Goal: Task Accomplishment & Management: Complete application form

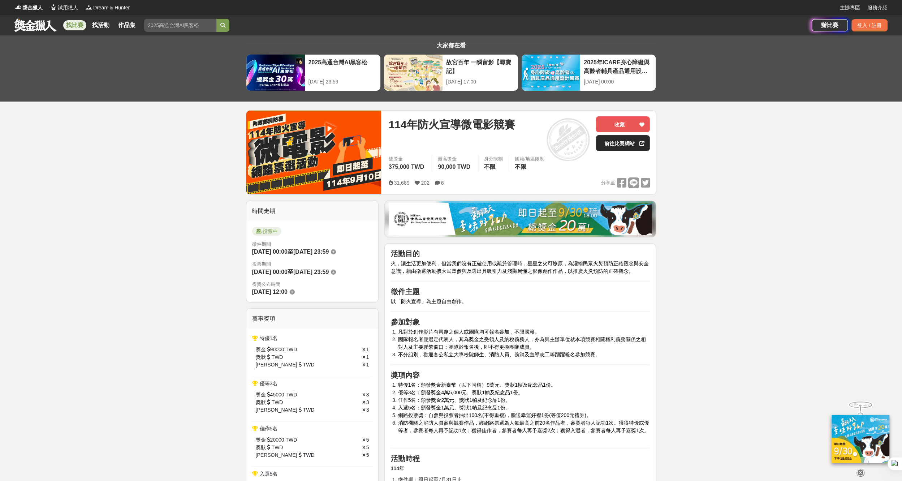
click at [613, 144] on link "前往比賽網站" at bounding box center [623, 143] width 54 height 16
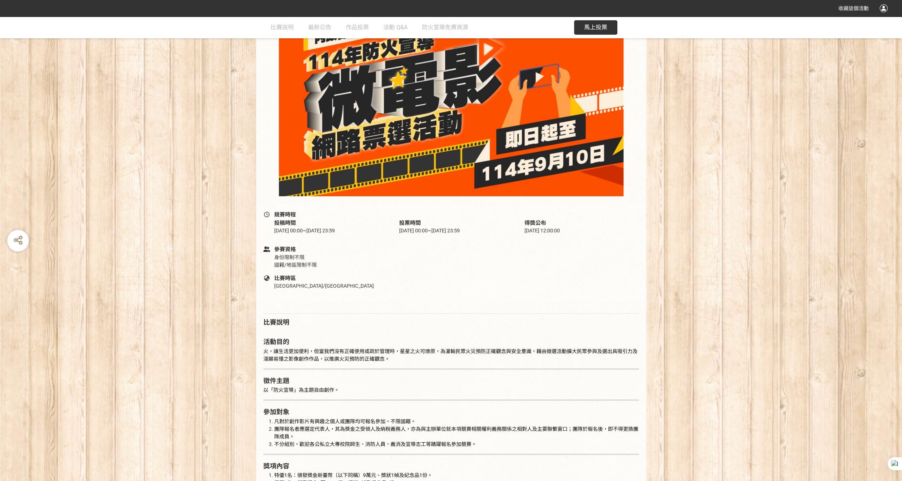
scroll to position [108, 0]
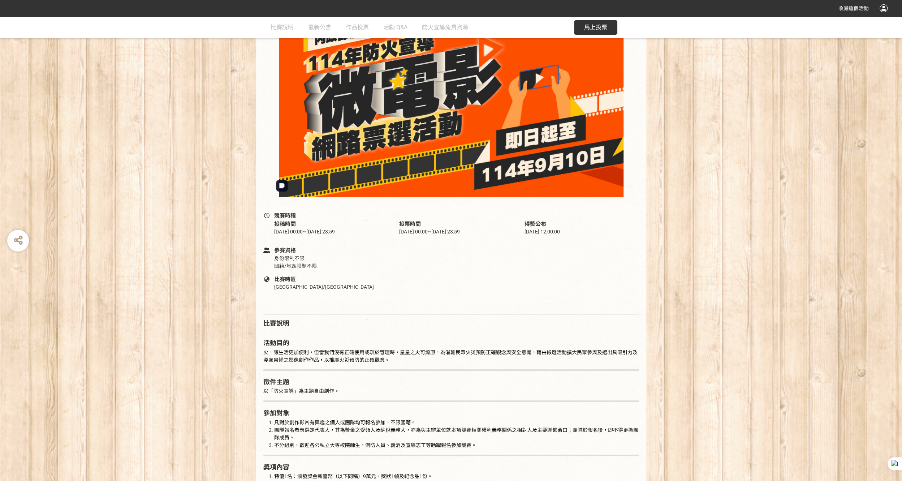
click at [587, 29] on span "馬上投票" at bounding box center [595, 27] width 23 height 7
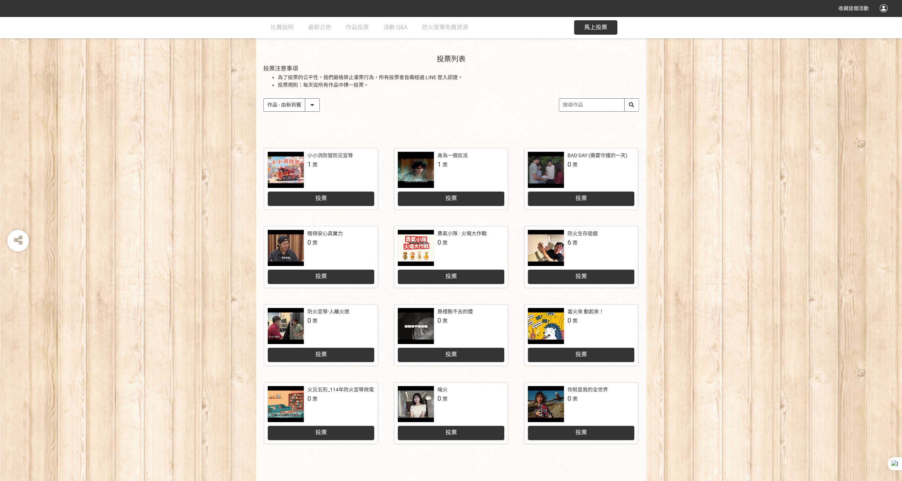
scroll to position [3, 0]
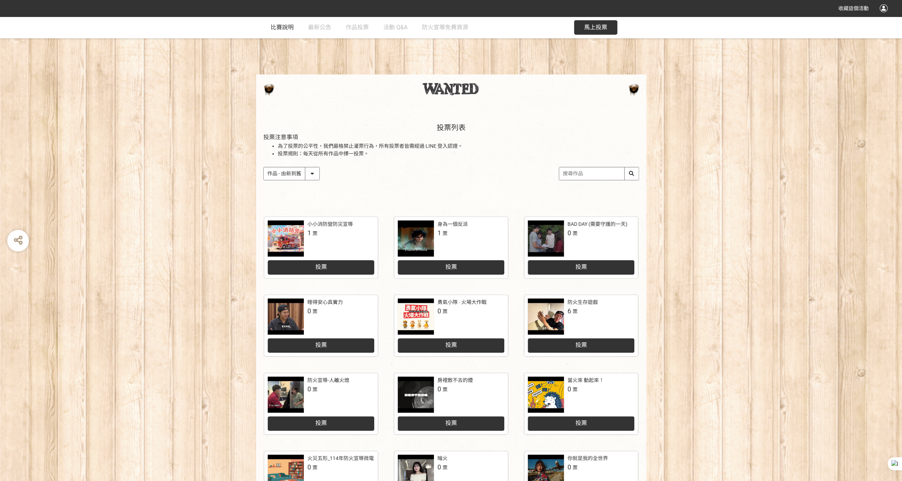
click at [276, 31] on link "比賽說明" at bounding box center [282, 28] width 23 height 22
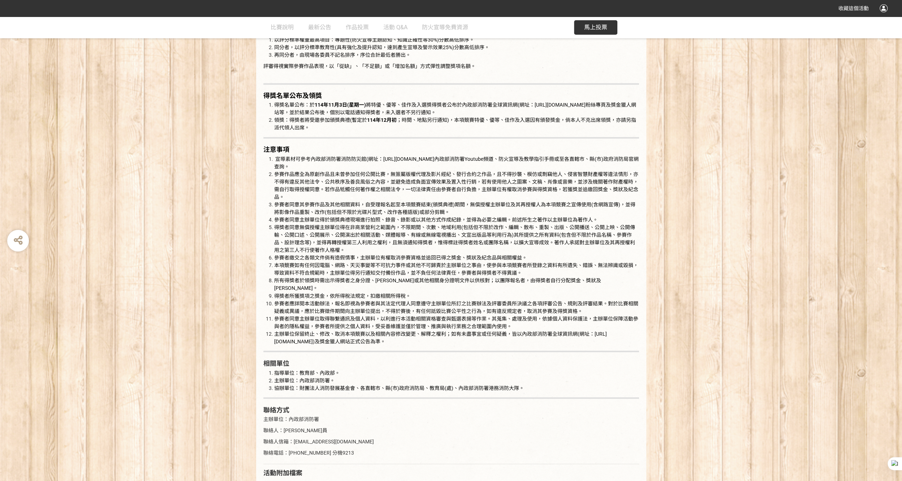
scroll to position [1120, 0]
